Goal: Navigation & Orientation: Find specific page/section

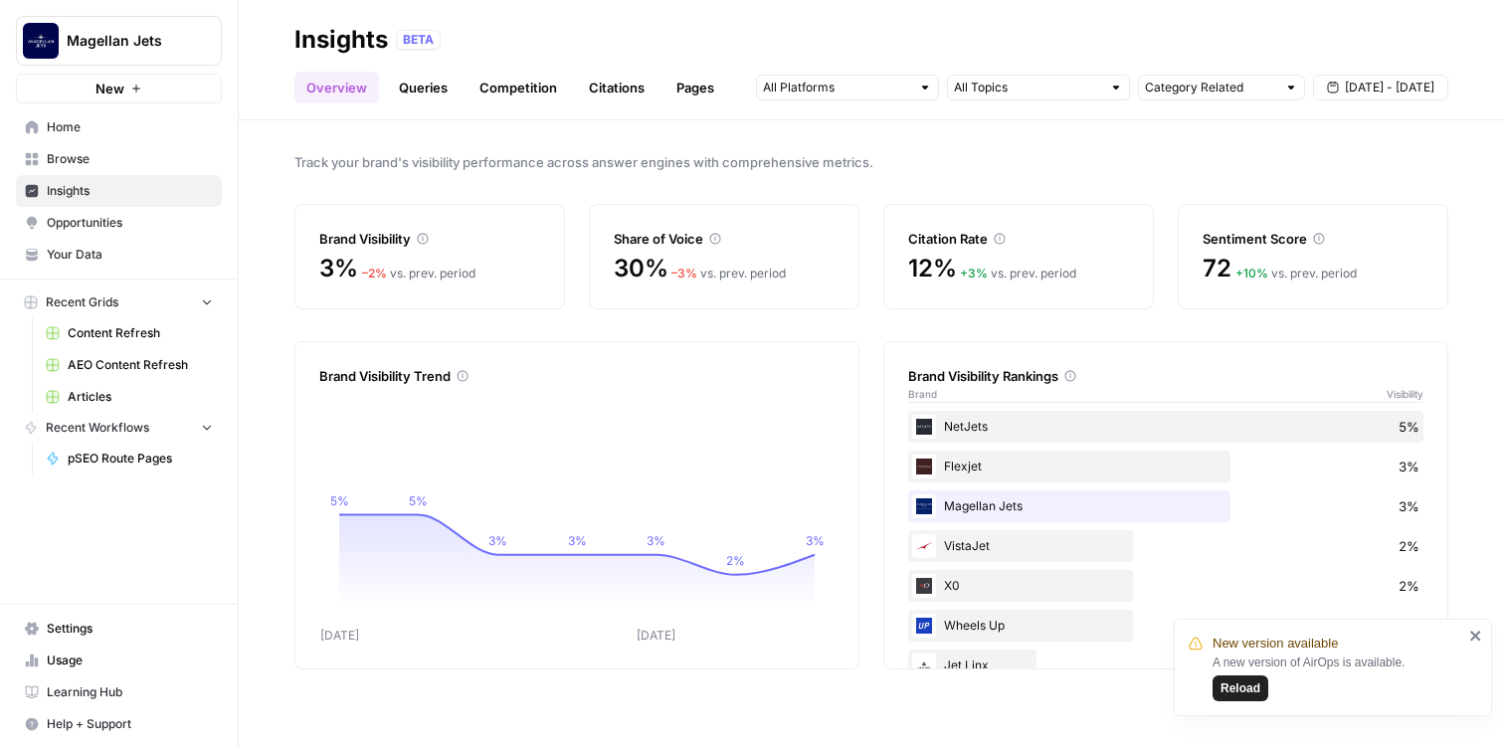
click at [437, 95] on link "Queries" at bounding box center [423, 88] width 73 height 32
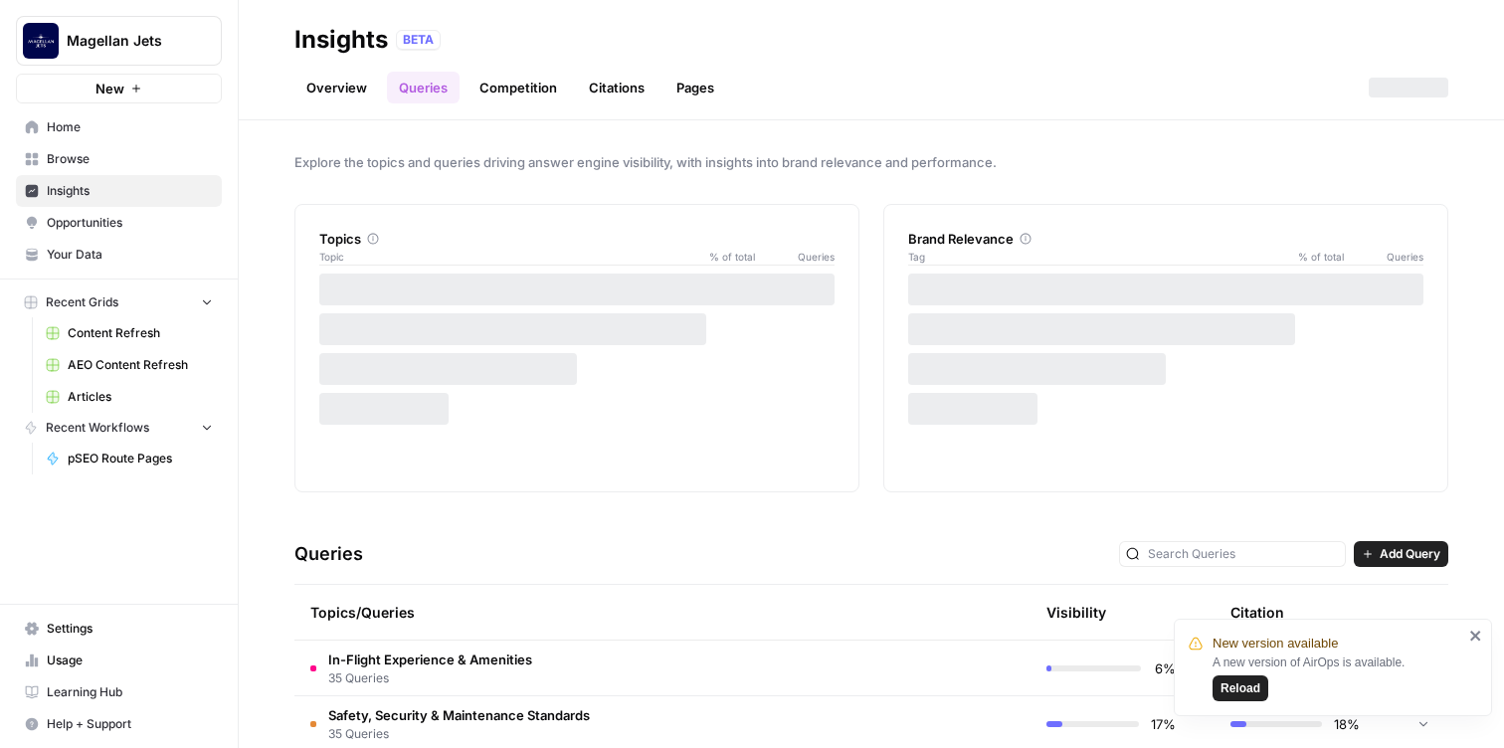
click at [99, 228] on span "Opportunities" at bounding box center [130, 223] width 166 height 18
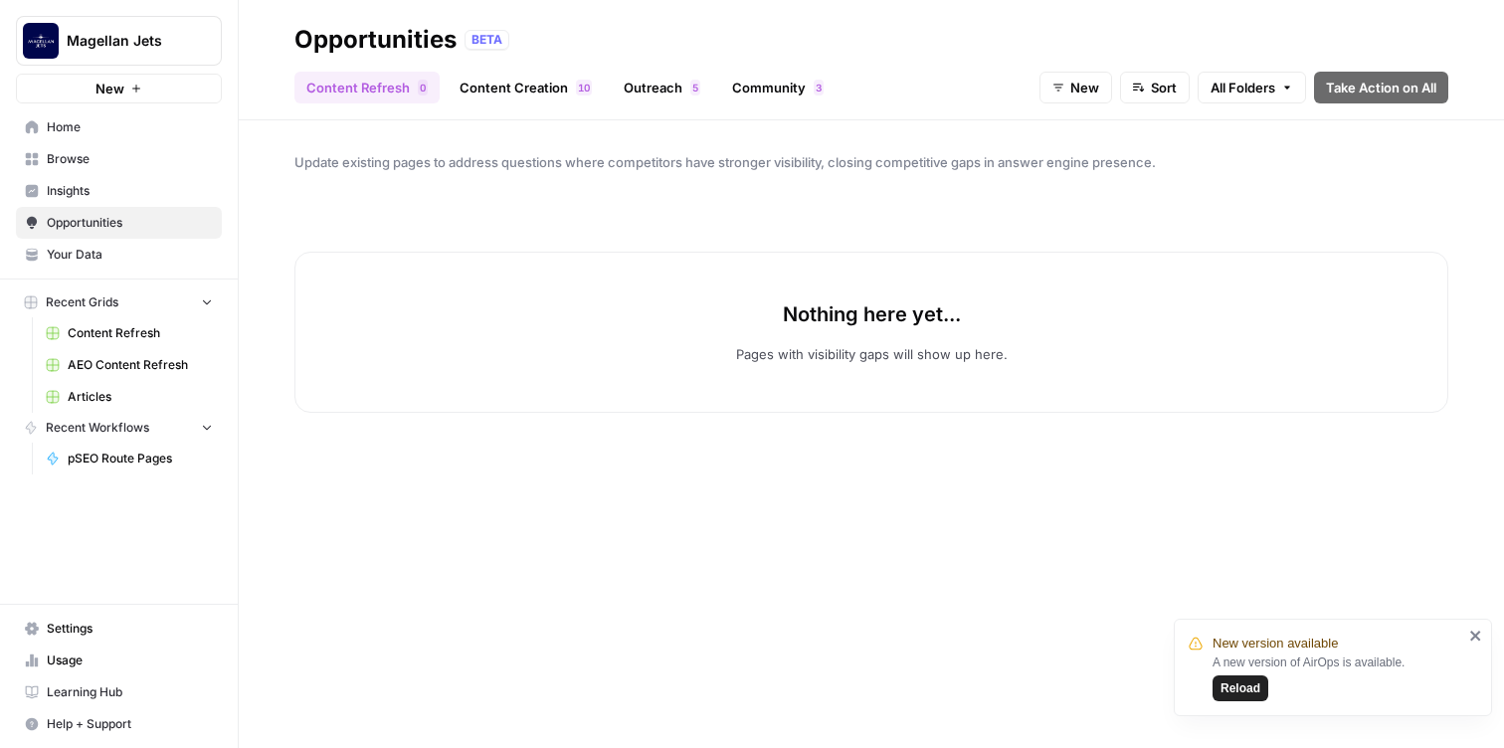
click at [506, 84] on link "Content Creation 0 1" at bounding box center [526, 88] width 156 height 32
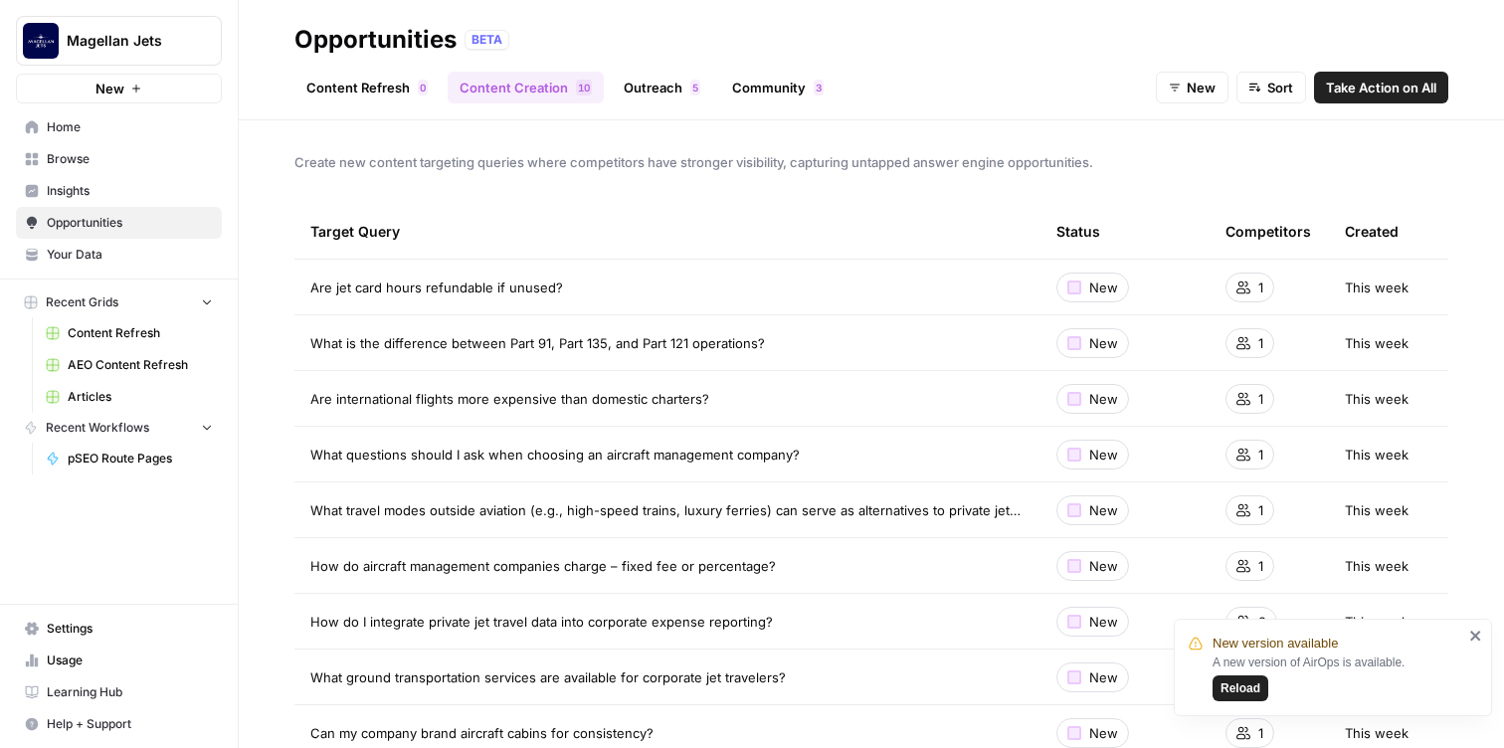
click at [661, 83] on link "Outreach 5" at bounding box center [662, 88] width 100 height 32
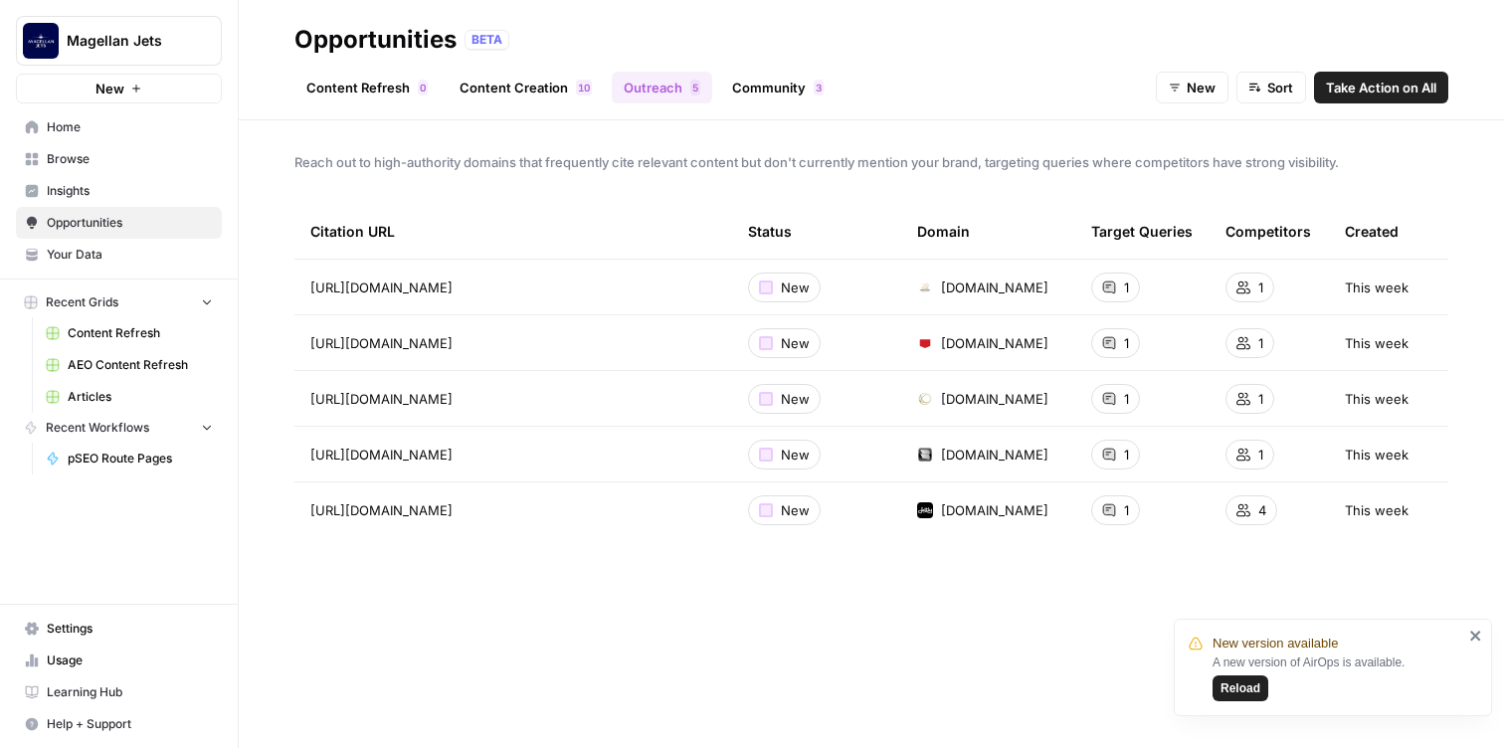
click at [800, 80] on link "Community 3" at bounding box center [777, 88] width 115 height 32
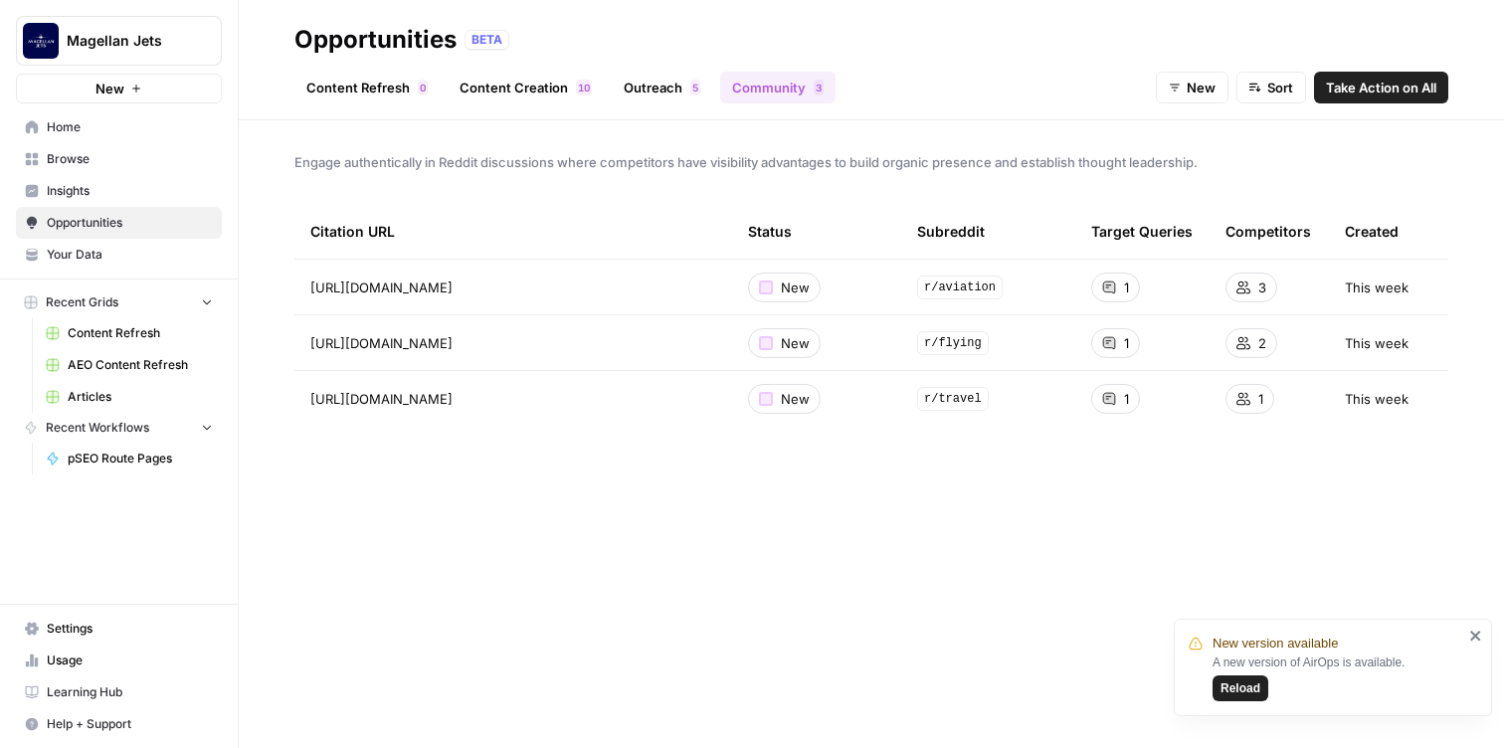
click at [658, 101] on link "Outreach 5" at bounding box center [662, 88] width 100 height 32
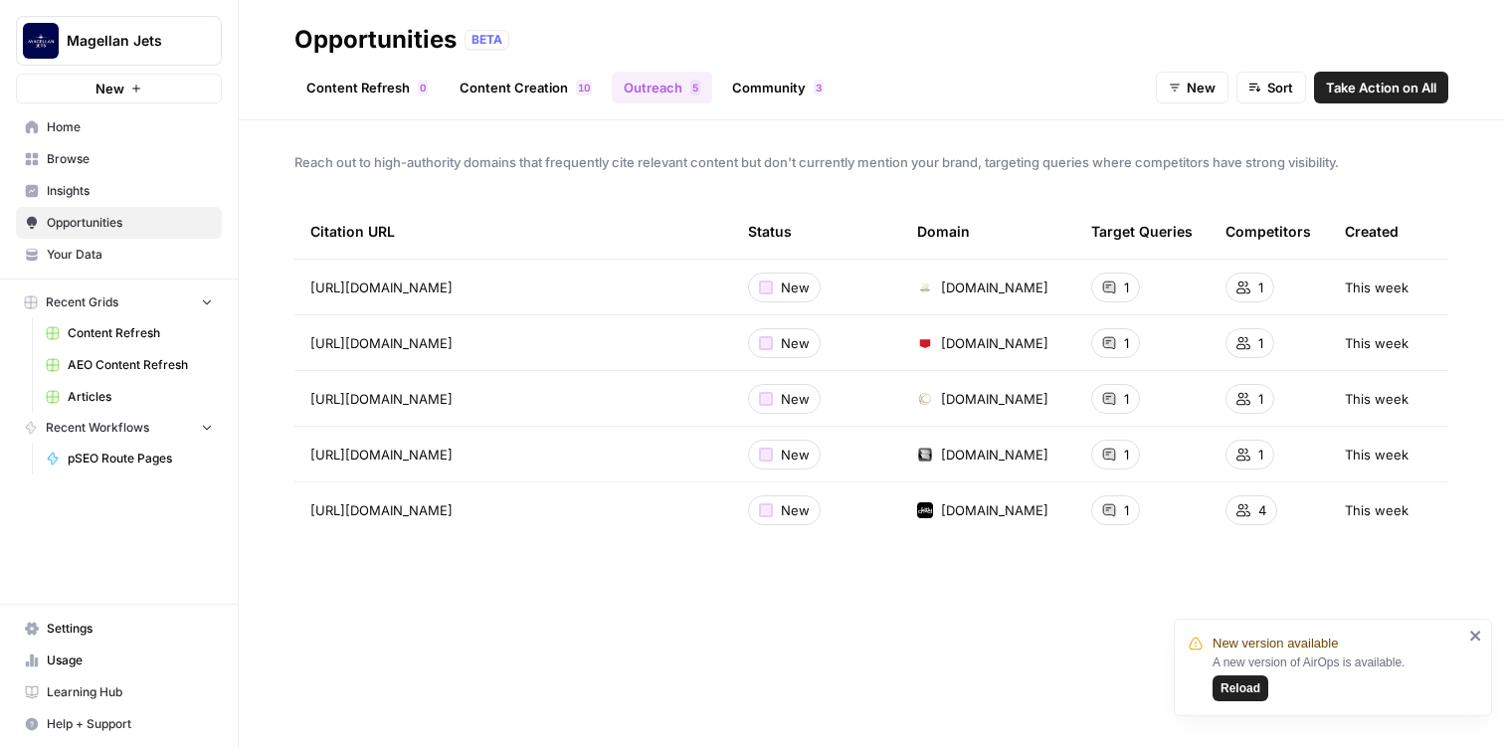
click at [528, 75] on link "Content Creation 0 1" at bounding box center [526, 88] width 156 height 32
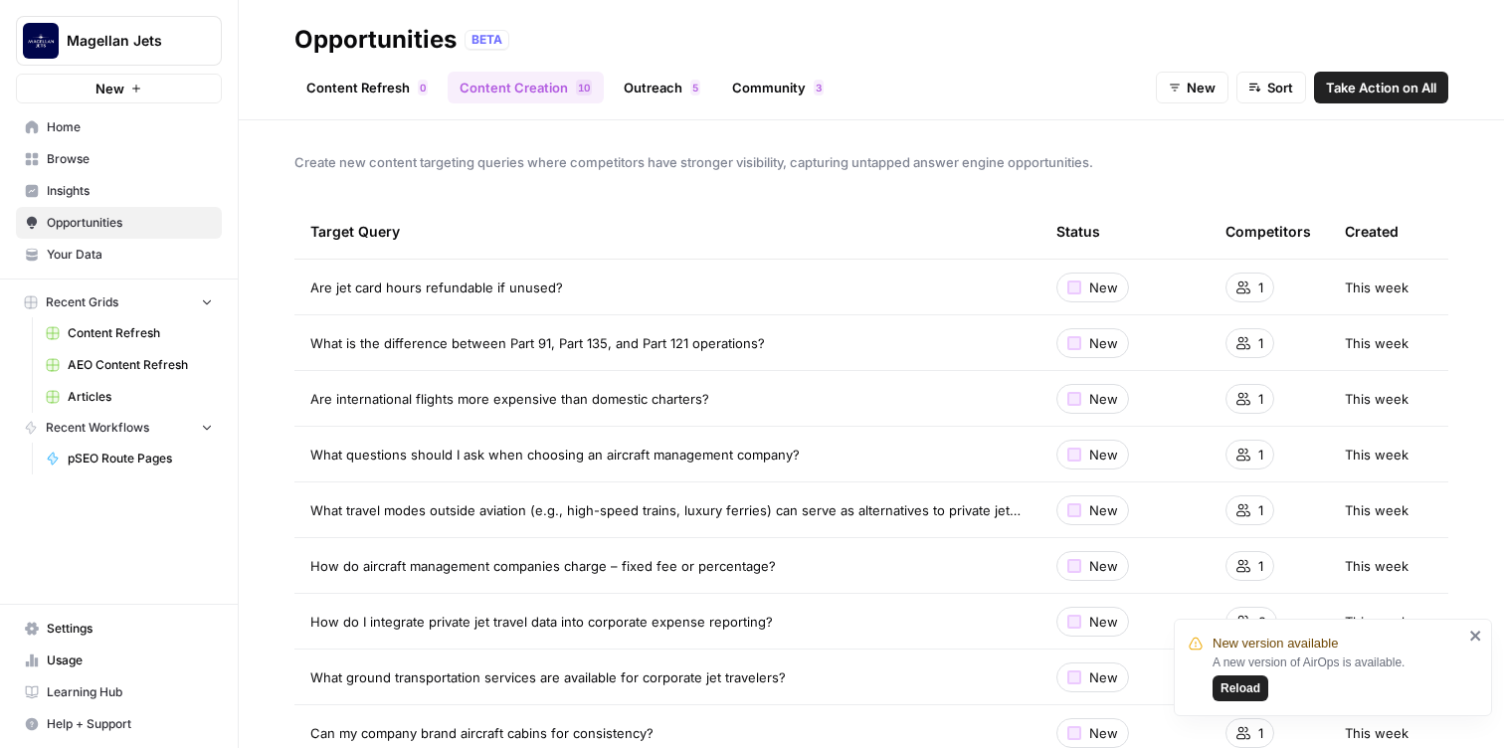
click at [639, 79] on link "Outreach 5" at bounding box center [662, 88] width 100 height 32
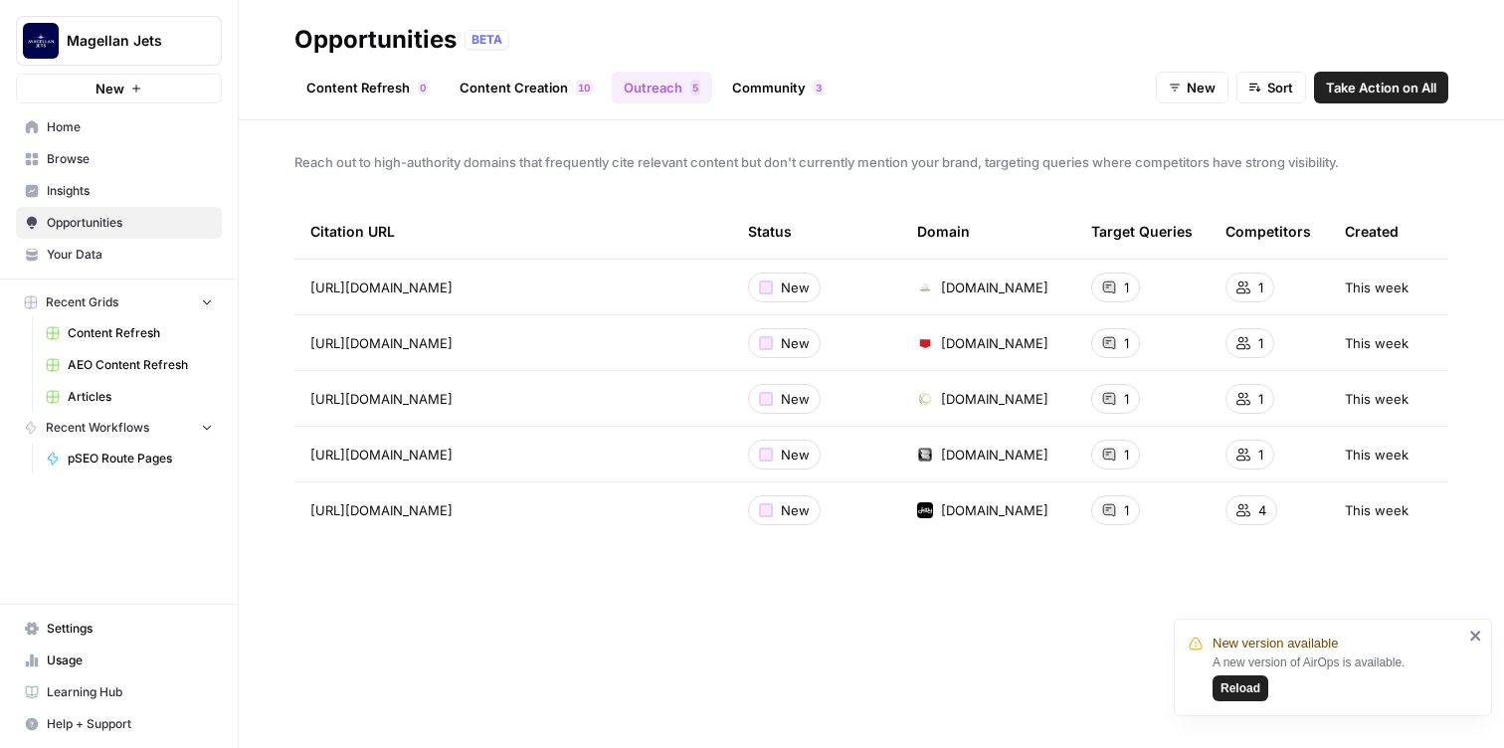
click at [802, 88] on link "Community 3" at bounding box center [777, 88] width 115 height 32
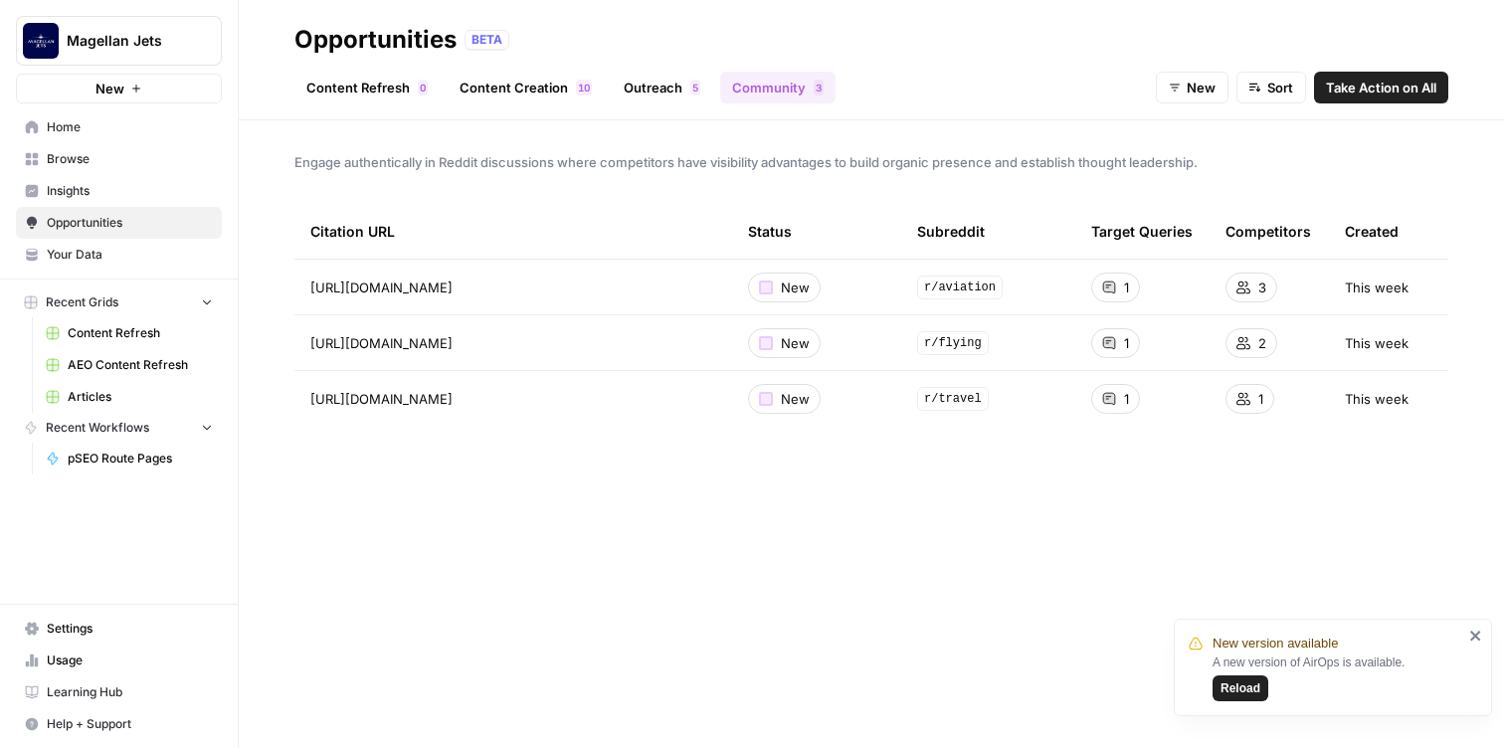
click at [692, 83] on span "5" at bounding box center [695, 88] width 6 height 16
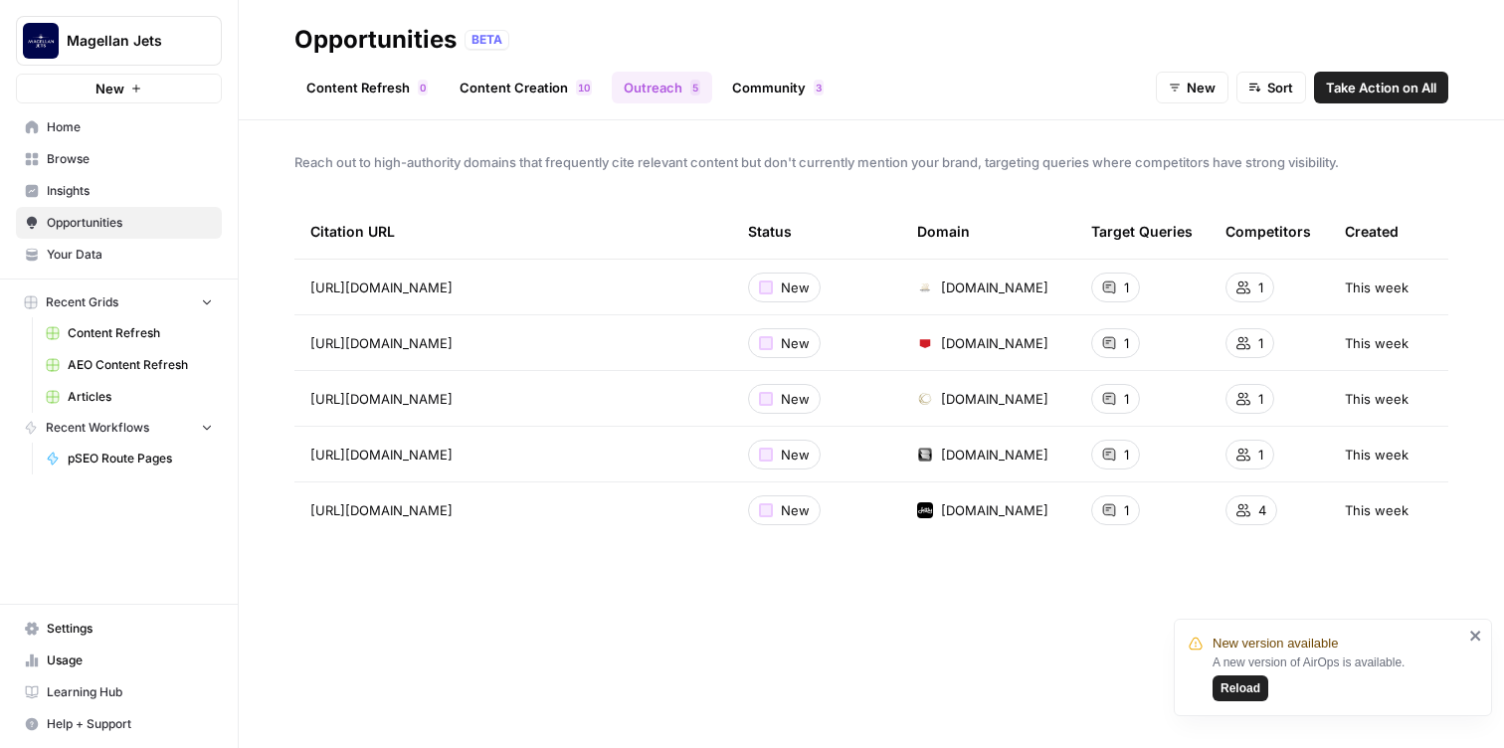
click at [564, 77] on link "Content Creation 0 1" at bounding box center [526, 88] width 156 height 32
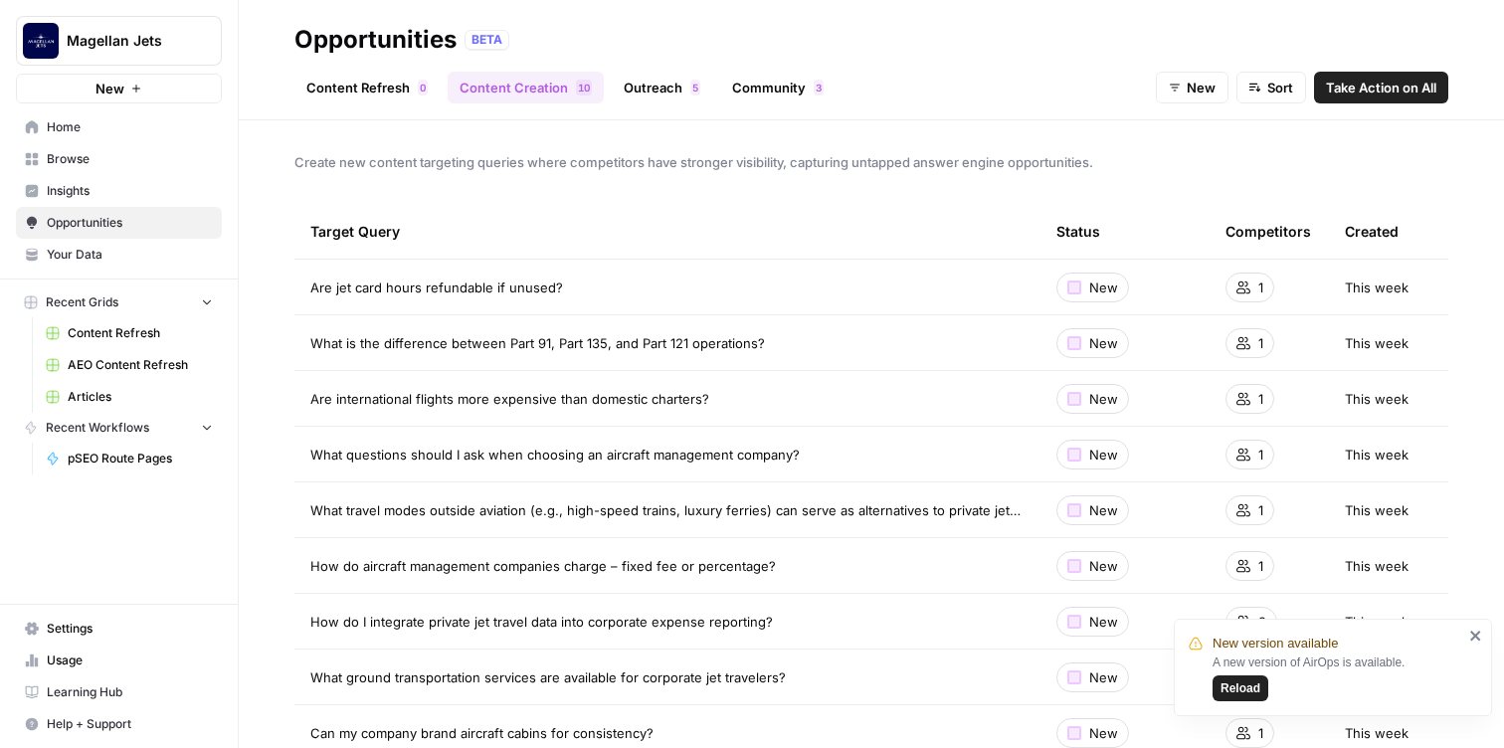
click at [369, 82] on link "Content Refresh 0" at bounding box center [366, 88] width 145 height 32
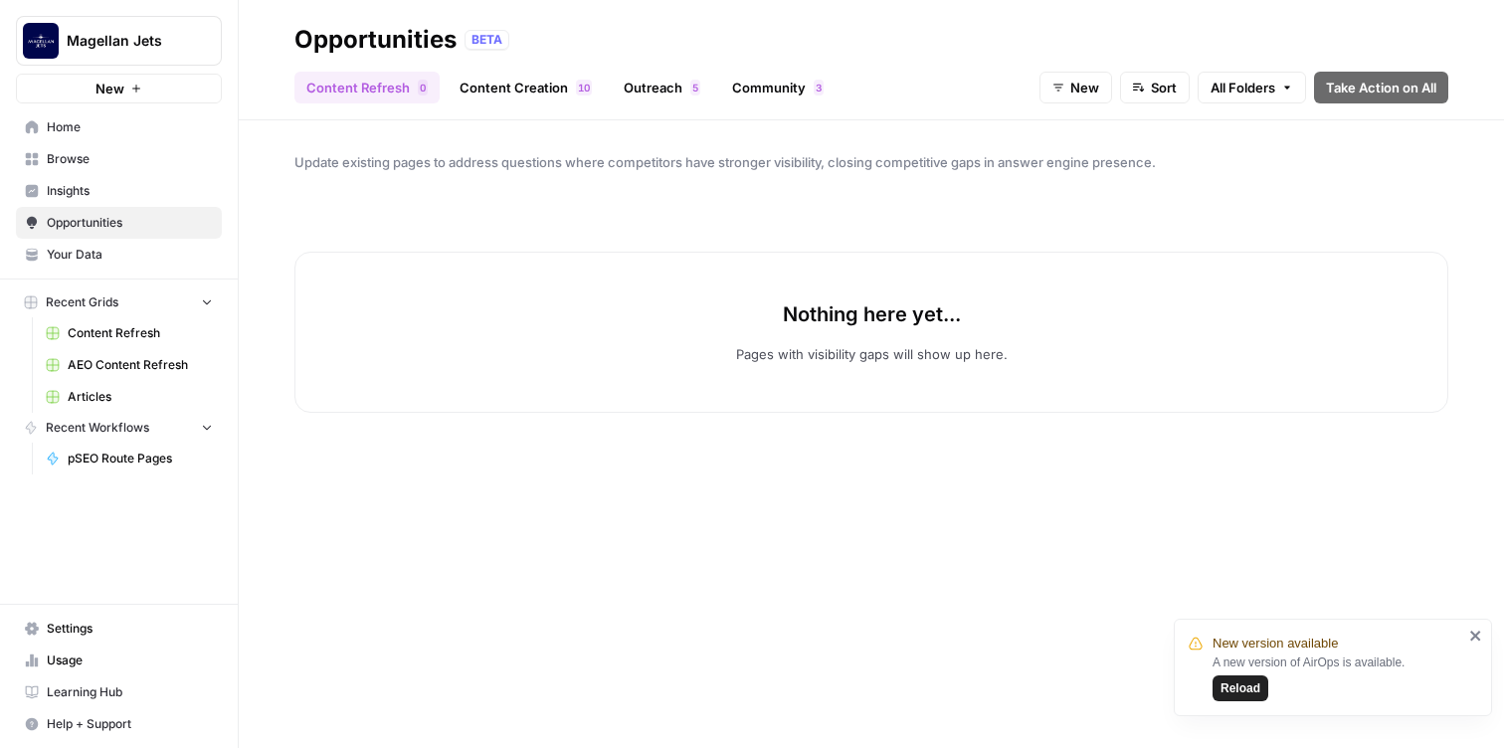
click at [517, 82] on link "Content Creation 0 1" at bounding box center [526, 88] width 156 height 32
